Goal: Book appointment/travel/reservation

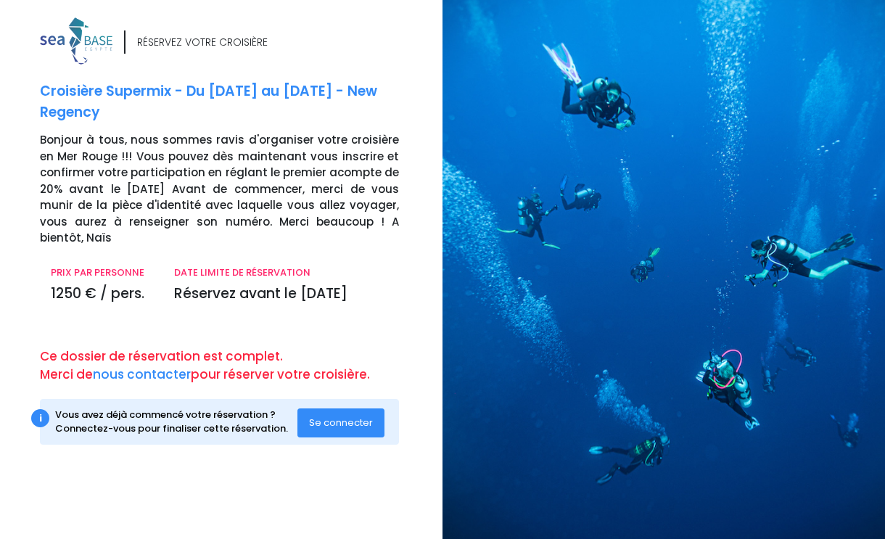
click at [354, 415] on span "Se connecter" at bounding box center [341, 422] width 64 height 14
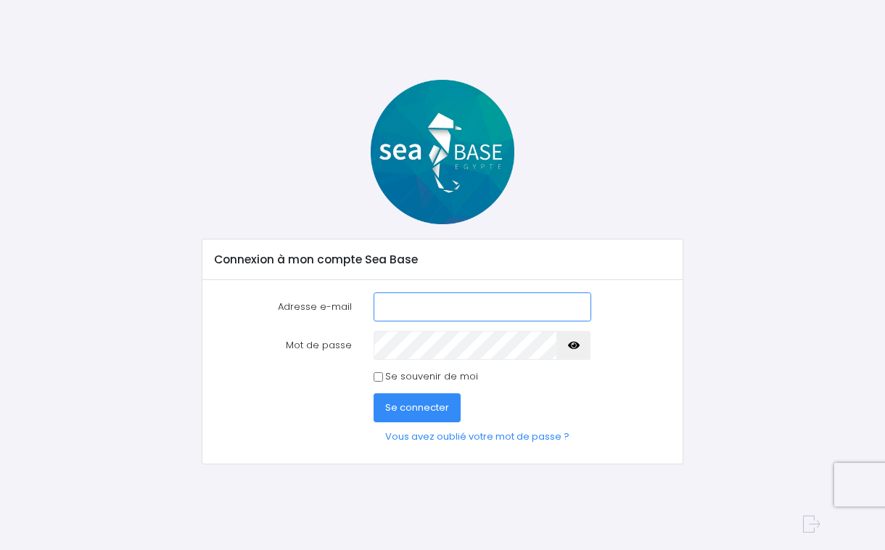
type input "fran.vieille@orange.fr"
click at [386, 370] on label "Se souvenir de moi" at bounding box center [431, 376] width 93 height 15
click at [383, 372] on input "Se souvenir de moi" at bounding box center [377, 376] width 9 height 9
checkbox input "true"
click at [426, 407] on span "Se connecter" at bounding box center [417, 407] width 64 height 14
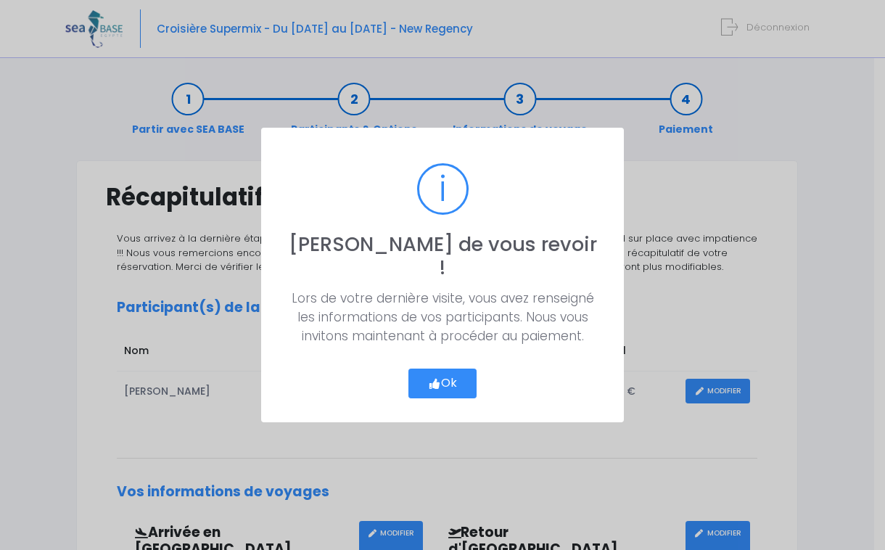
click at [451, 383] on button "Ok" at bounding box center [442, 383] width 68 height 30
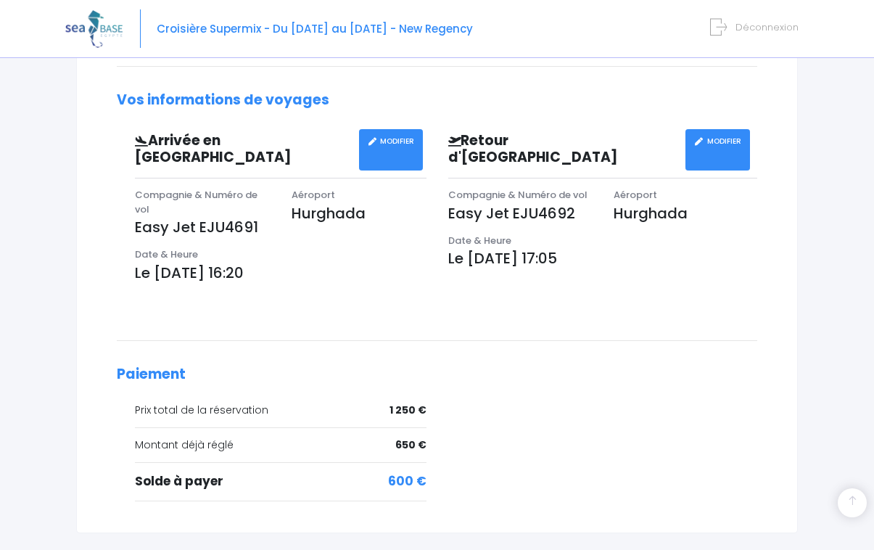
scroll to position [479, 0]
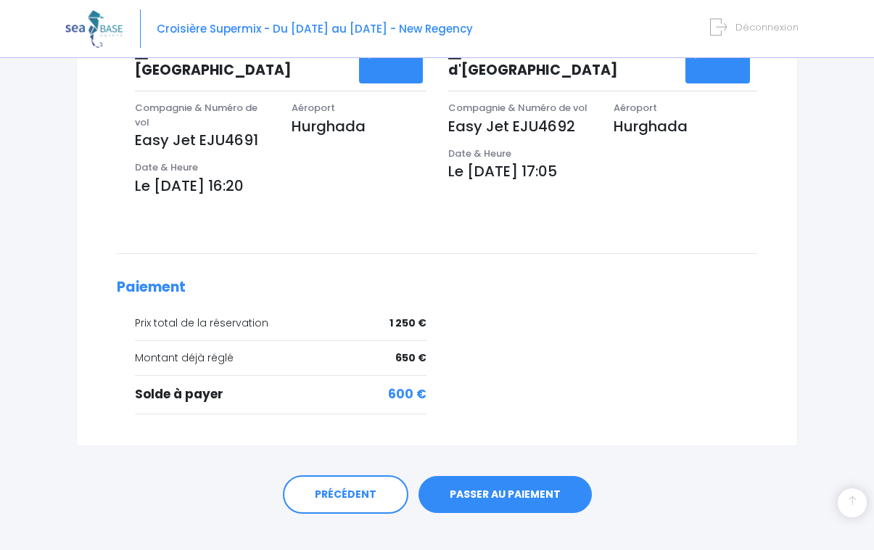
click at [521, 476] on link "PASSER AU PAIEMENT" at bounding box center [504, 495] width 173 height 38
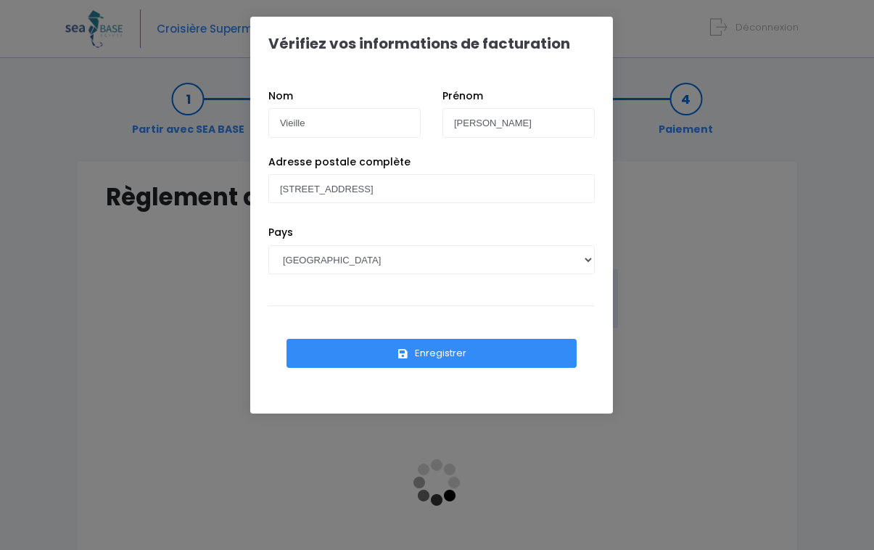
click at [438, 352] on button "Enregistrer" at bounding box center [431, 353] width 290 height 29
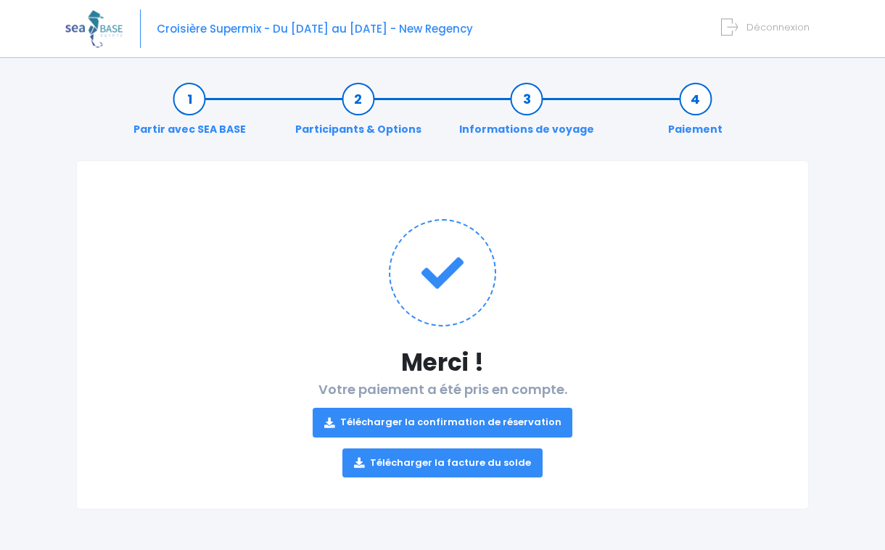
click at [484, 424] on link "Télécharger la confirmation de réservation" at bounding box center [442, 421] width 260 height 29
click at [455, 464] on link "Télécharger la facture du solde" at bounding box center [442, 462] width 200 height 29
